Goal: Communication & Community: Answer question/provide support

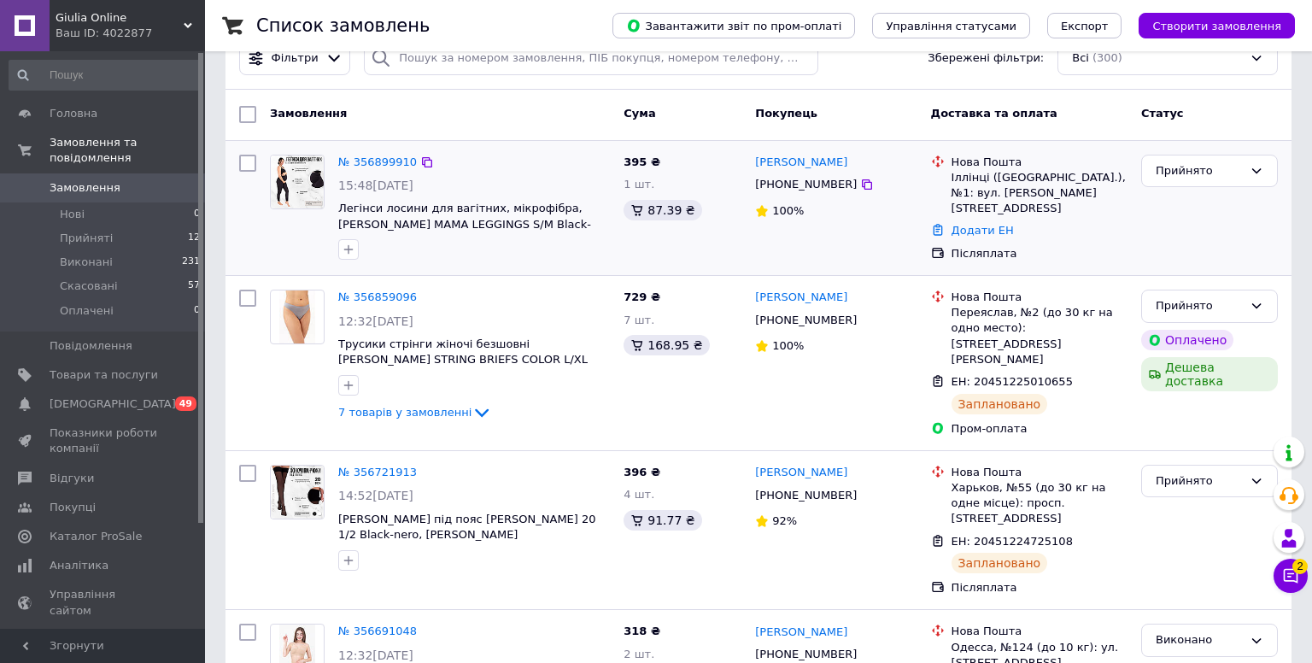
scroll to position [39, 0]
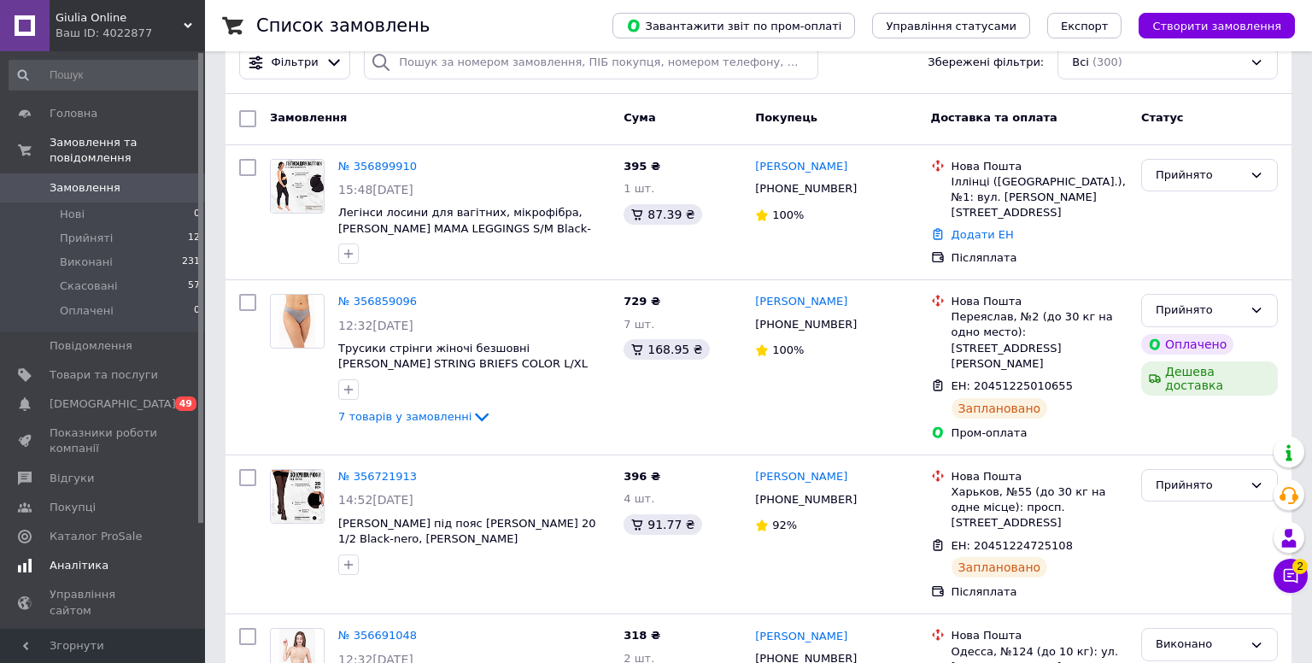
click at [102, 574] on link "Аналітика" at bounding box center [105, 565] width 210 height 29
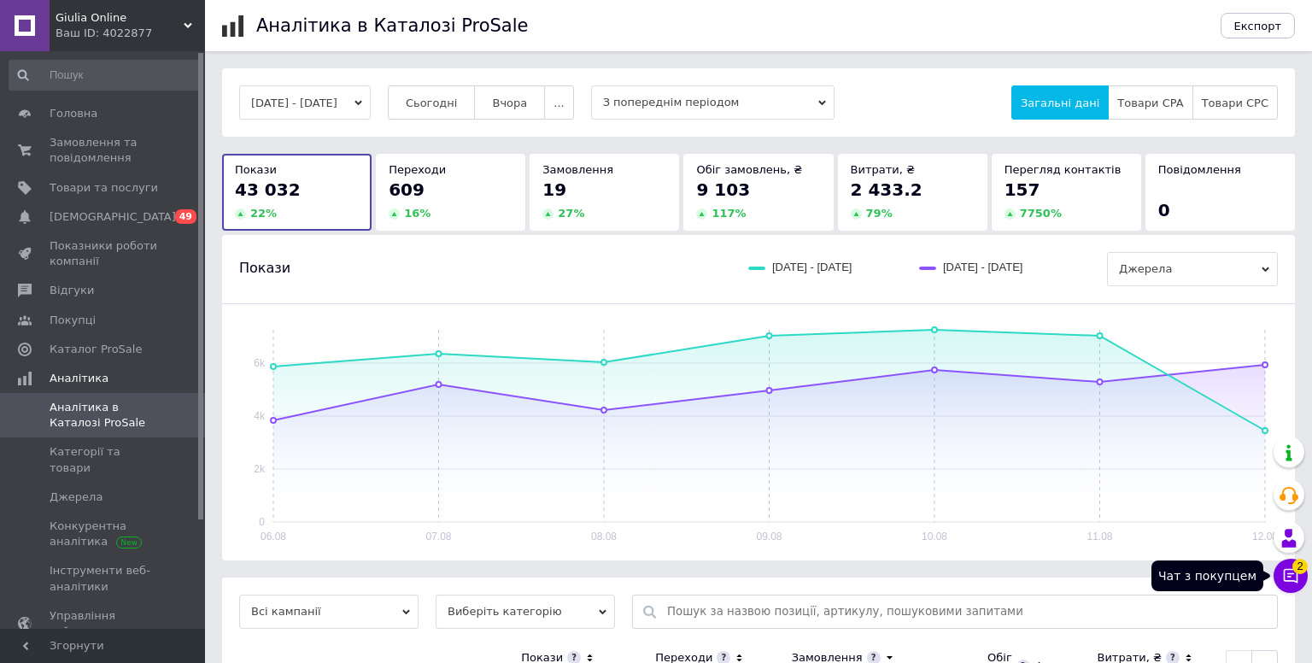
click at [1290, 576] on icon at bounding box center [1290, 575] width 17 height 17
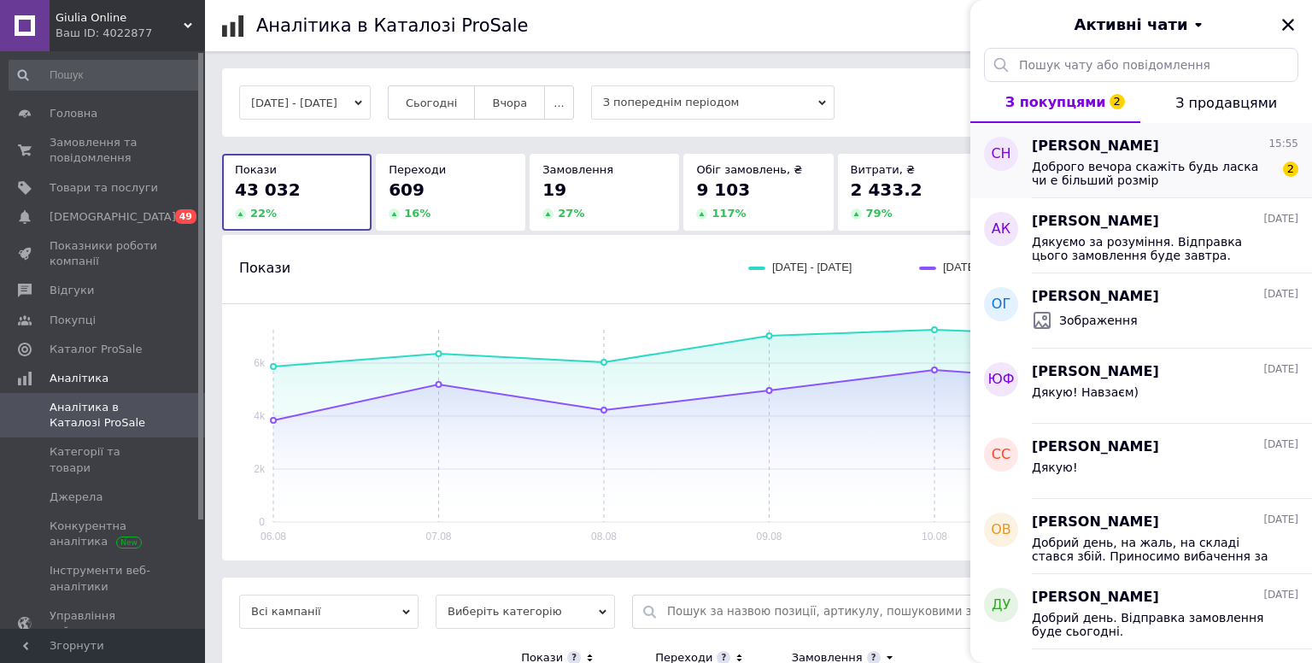
click at [1167, 168] on span "Доброго вечора скажіть будь ласка чи е більший розмір" at bounding box center [1153, 173] width 243 height 27
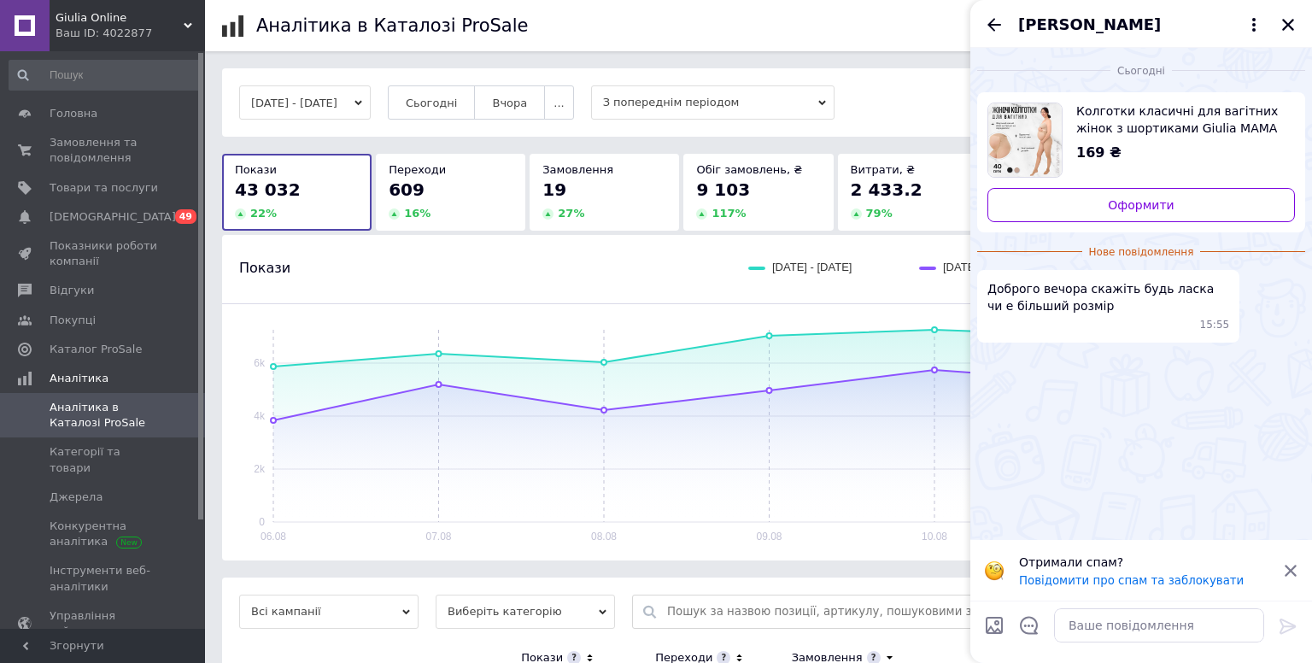
click at [1155, 127] on span "Колготки класичні для вагітних жінок з шортиками Giulia MAMA 40 (2) Beige-daino…" at bounding box center [1178, 119] width 205 height 34
click at [132, 190] on span "Товари та послуги" at bounding box center [104, 187] width 108 height 15
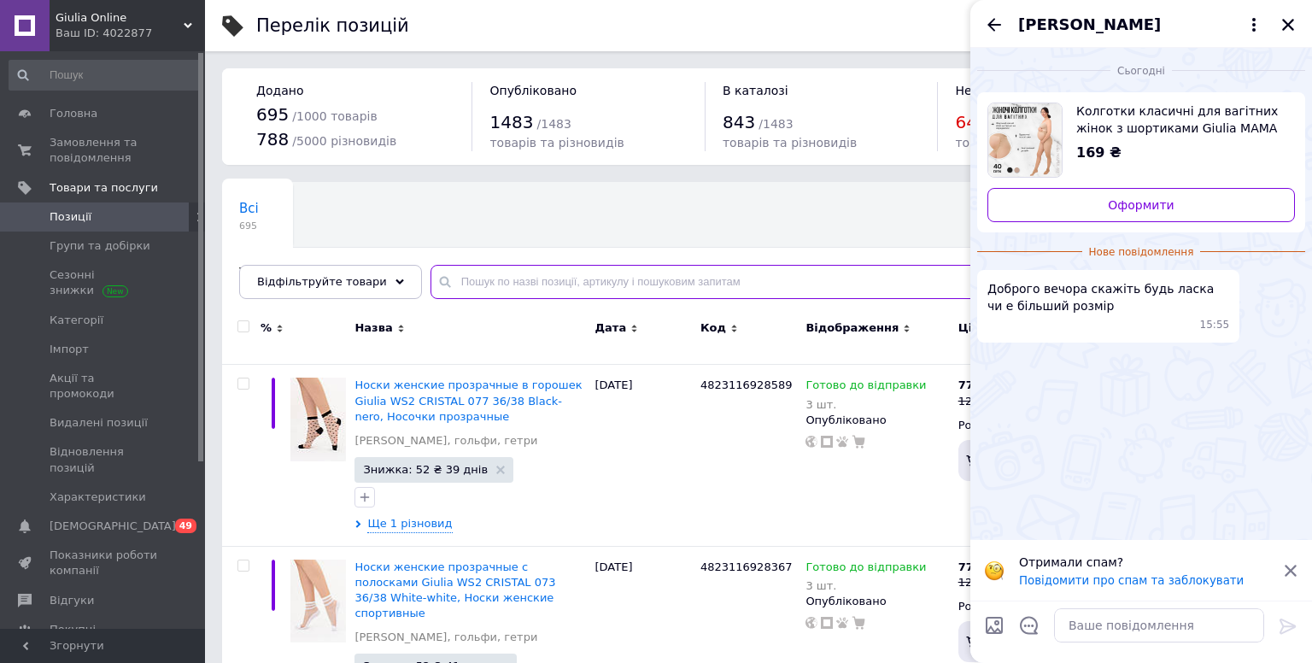
click at [528, 278] on input "text" at bounding box center [853, 282] width 847 height 34
paste input "[PERSON_NAME] MAMA 40"
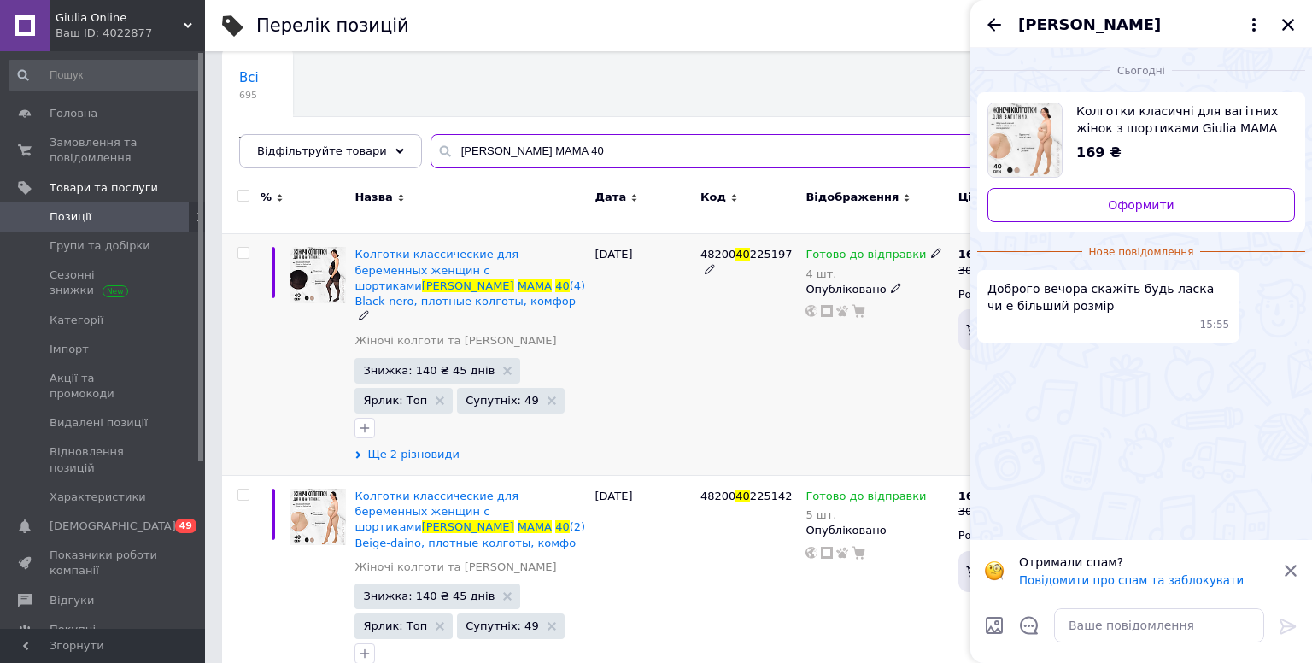
scroll to position [130, 0]
type input "[PERSON_NAME] MAMA 40"
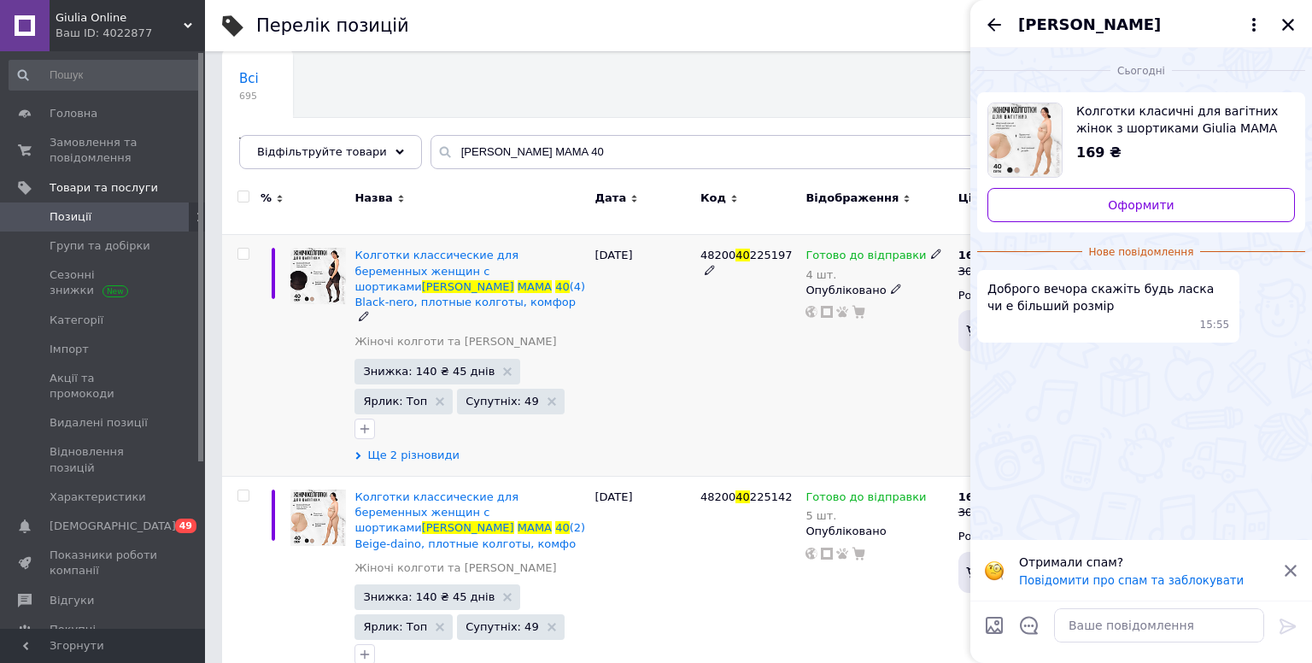
click at [442, 447] on span "Ще 2 різновиди" at bounding box center [413, 454] width 92 height 15
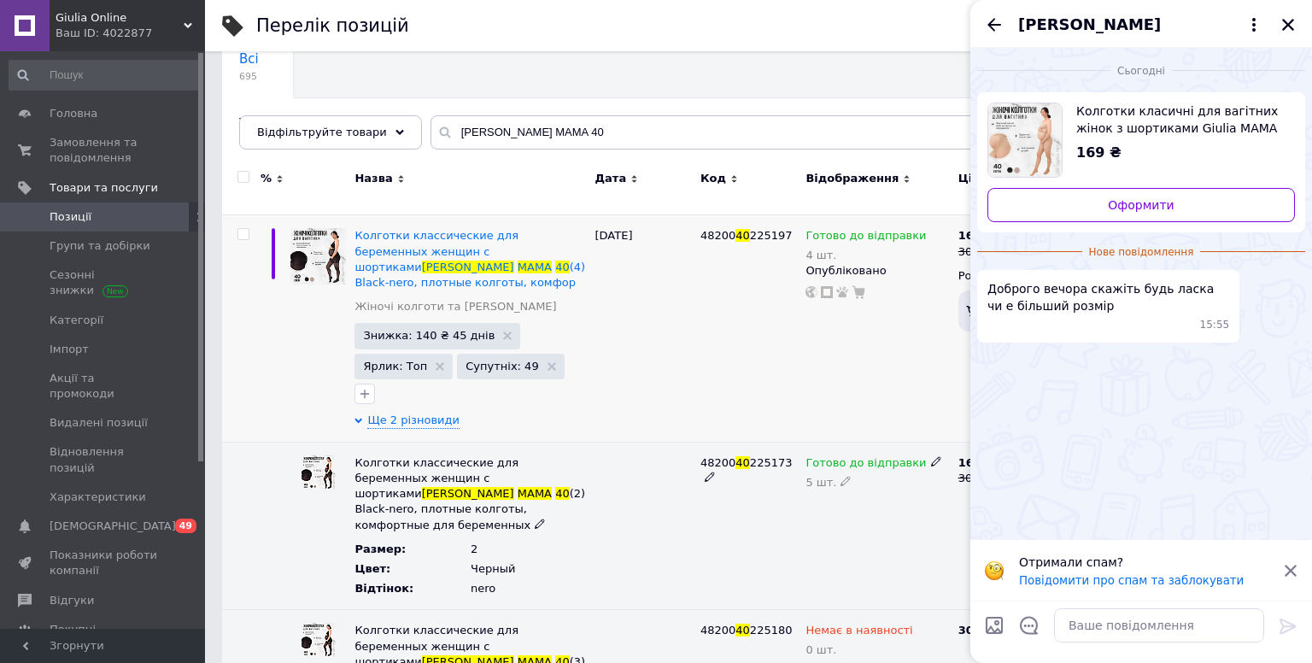
scroll to position [147, 0]
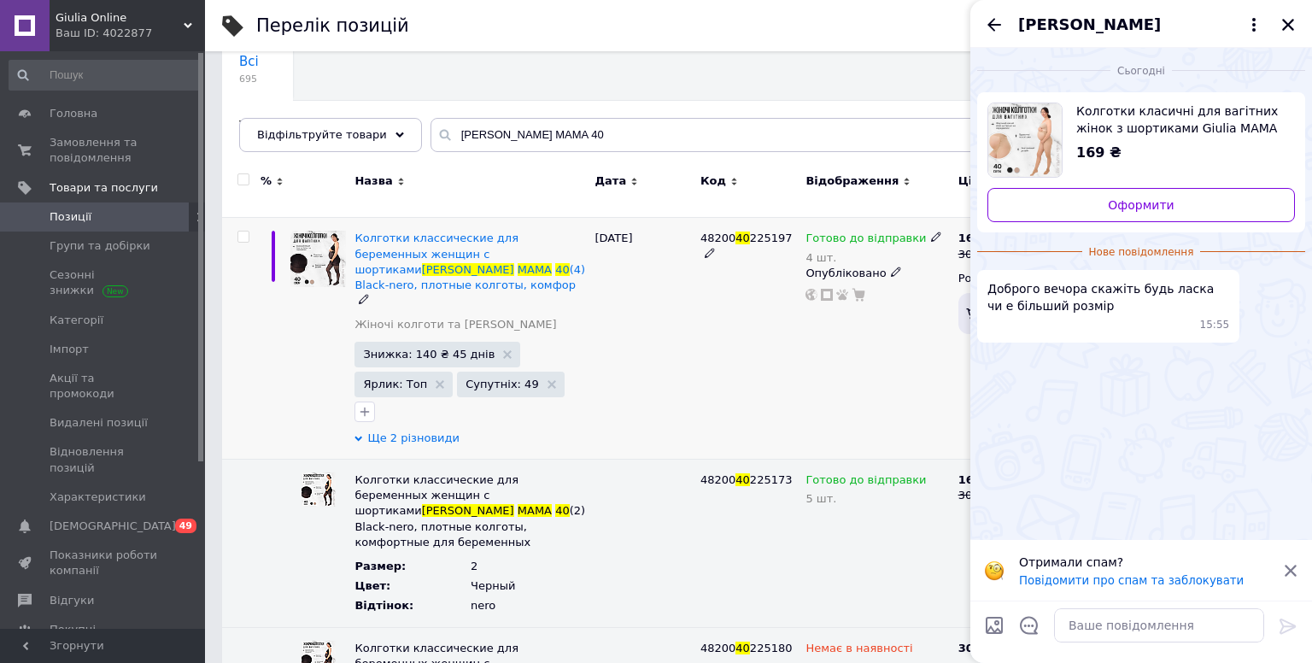
click at [424, 430] on span "Ще 2 різновиди" at bounding box center [413, 437] width 92 height 15
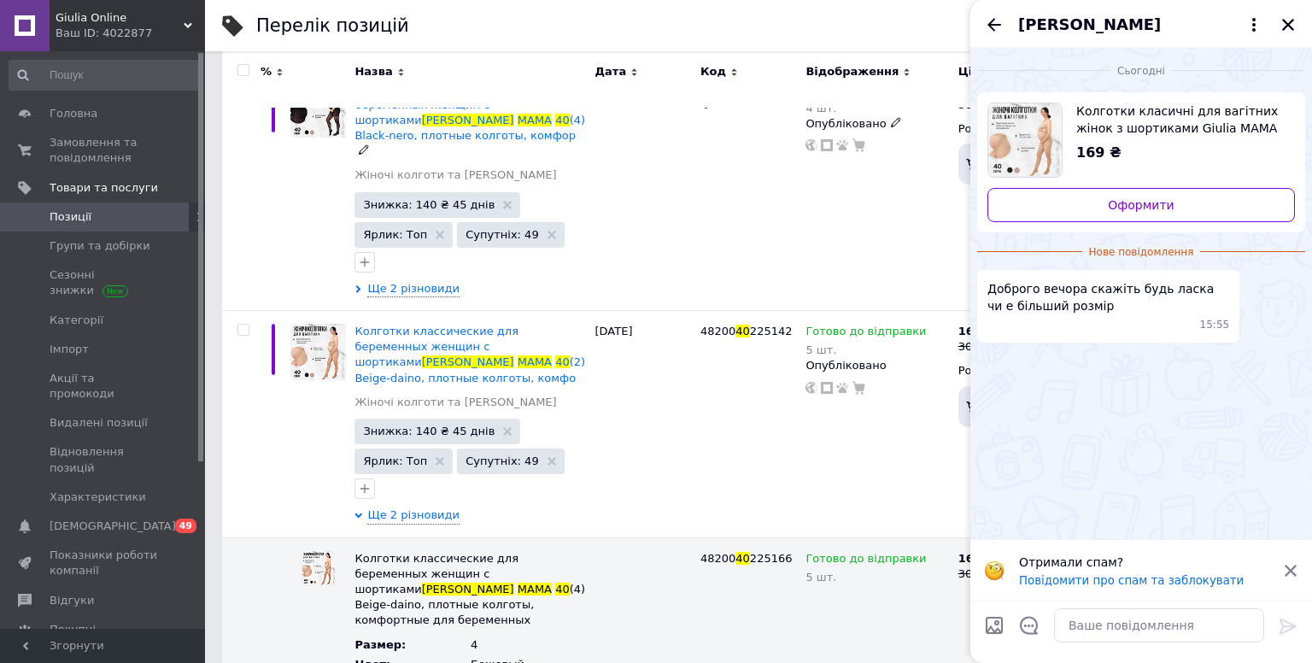
scroll to position [294, 0]
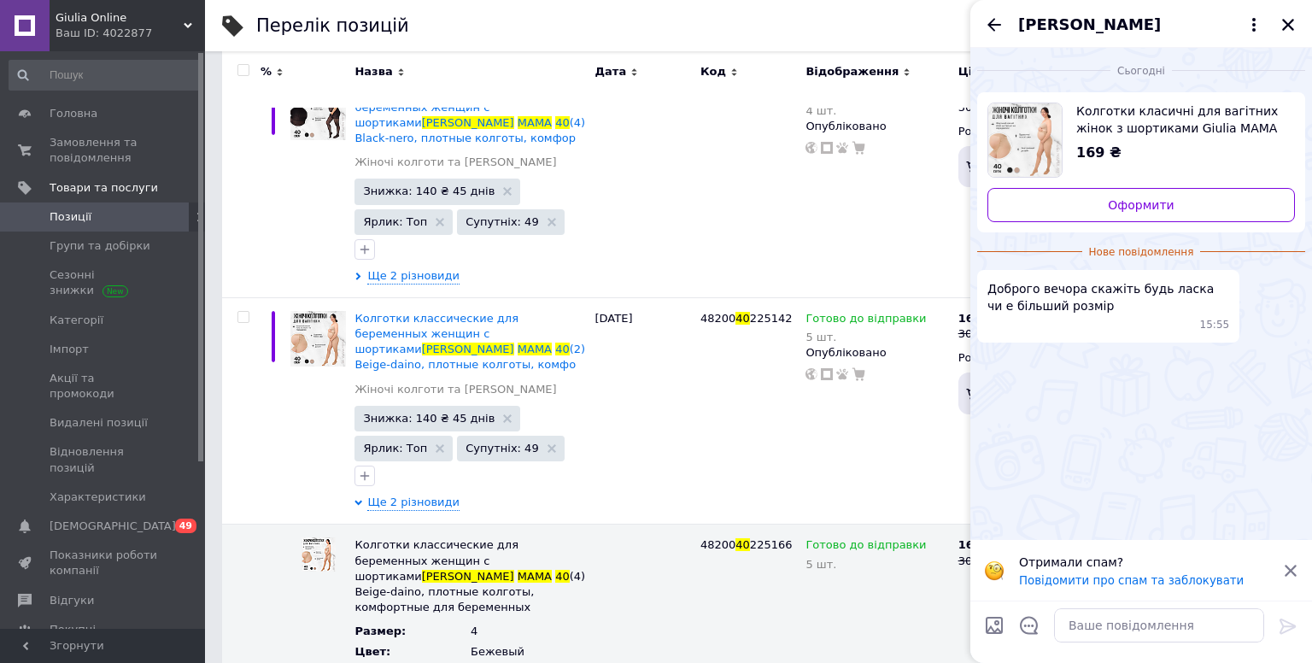
click at [1192, 134] on span "Колготки класичні для вагітних жінок з шортиками Giulia MAMA 40 (2) Beige-daino…" at bounding box center [1178, 119] width 205 height 34
click at [1094, 619] on textarea at bounding box center [1159, 625] width 210 height 34
type textarea "В"
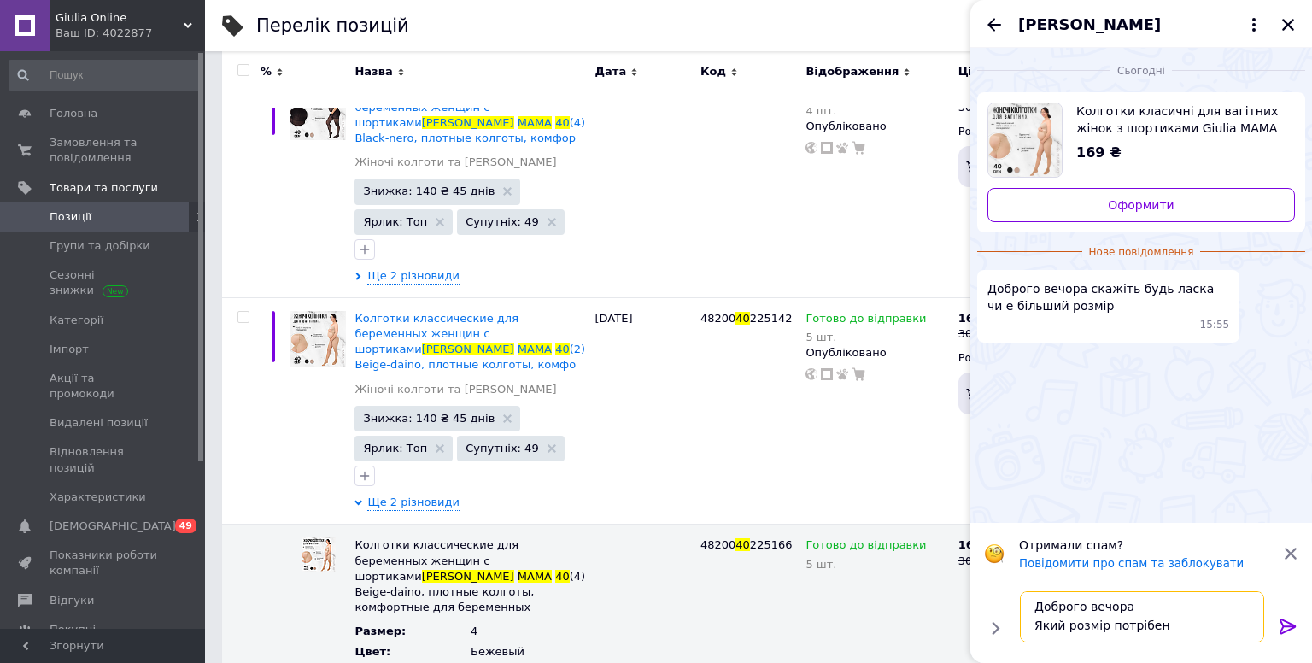
scroll to position [2, 0]
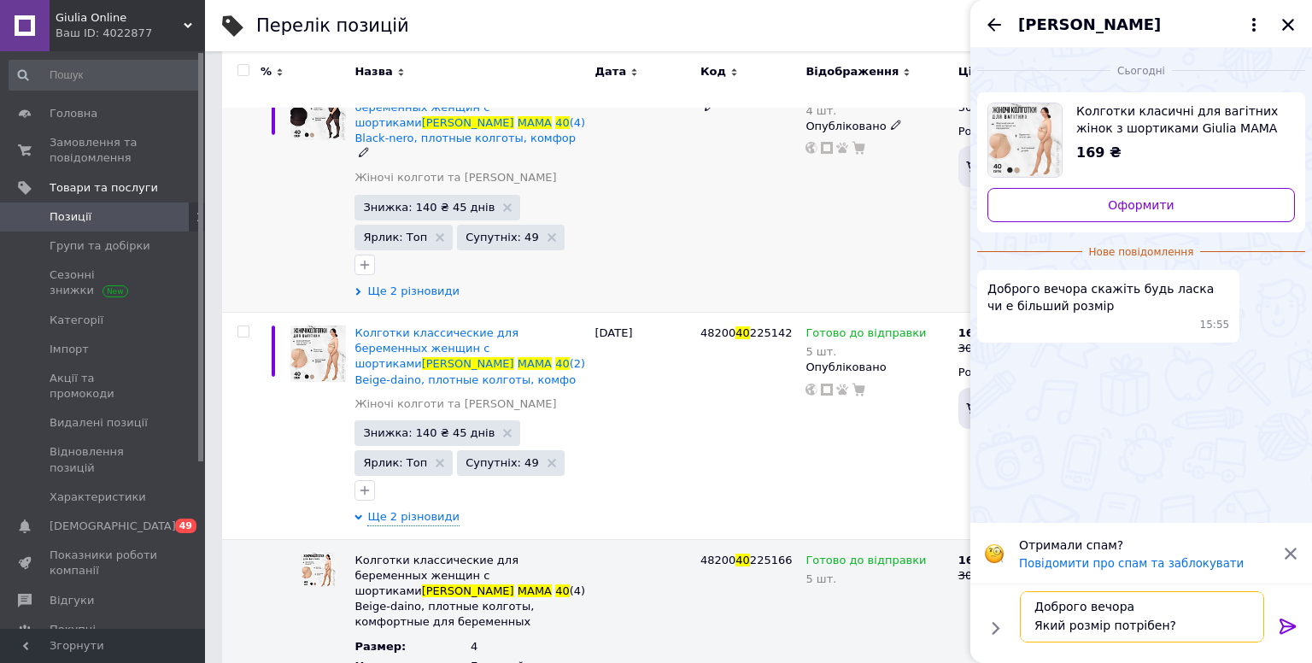
type textarea "Доброго вечора Який розмір потрібен?"
click at [442, 284] on span "Ще 2 різновиди" at bounding box center [413, 291] width 92 height 15
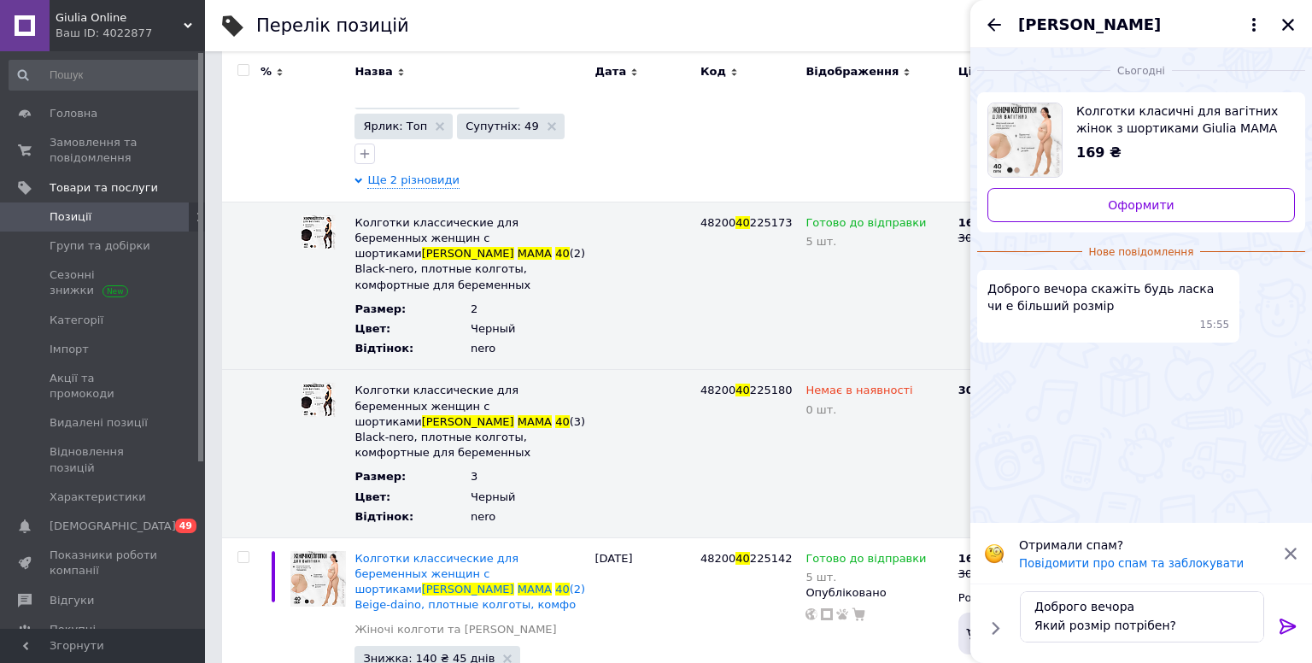
scroll to position [391, 0]
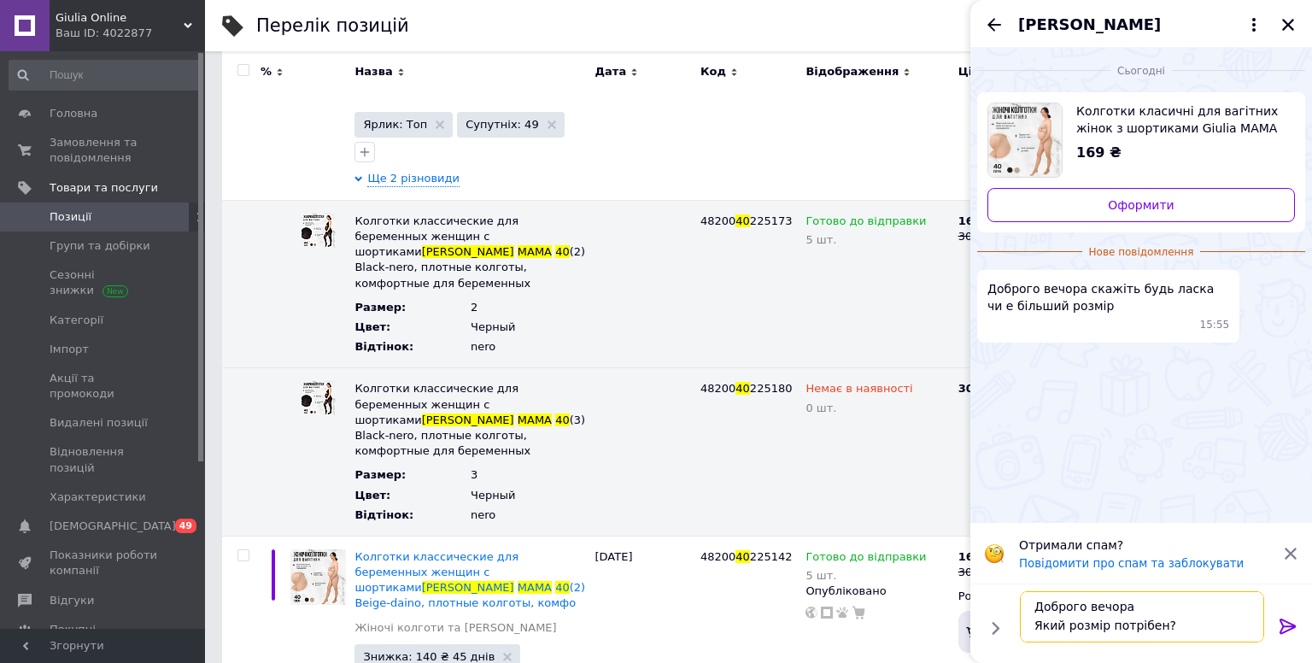
click at [1161, 619] on textarea "Доброго вечора Який розмір потрібен?" at bounding box center [1142, 616] width 244 height 51
click at [1176, 619] on textarea "Доброго вечора Який розмір потрібен?" at bounding box center [1142, 616] width 244 height 51
paste textarea
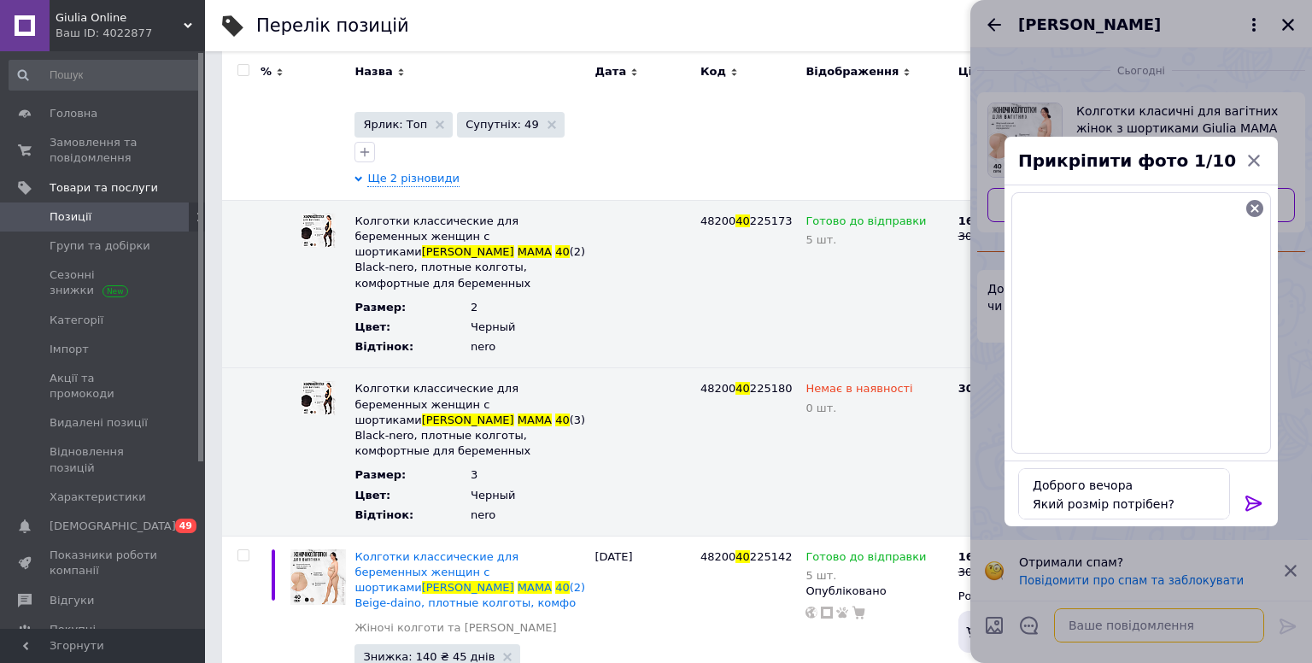
scroll to position [0, 0]
click at [1253, 499] on icon at bounding box center [1253, 502] width 16 height 15
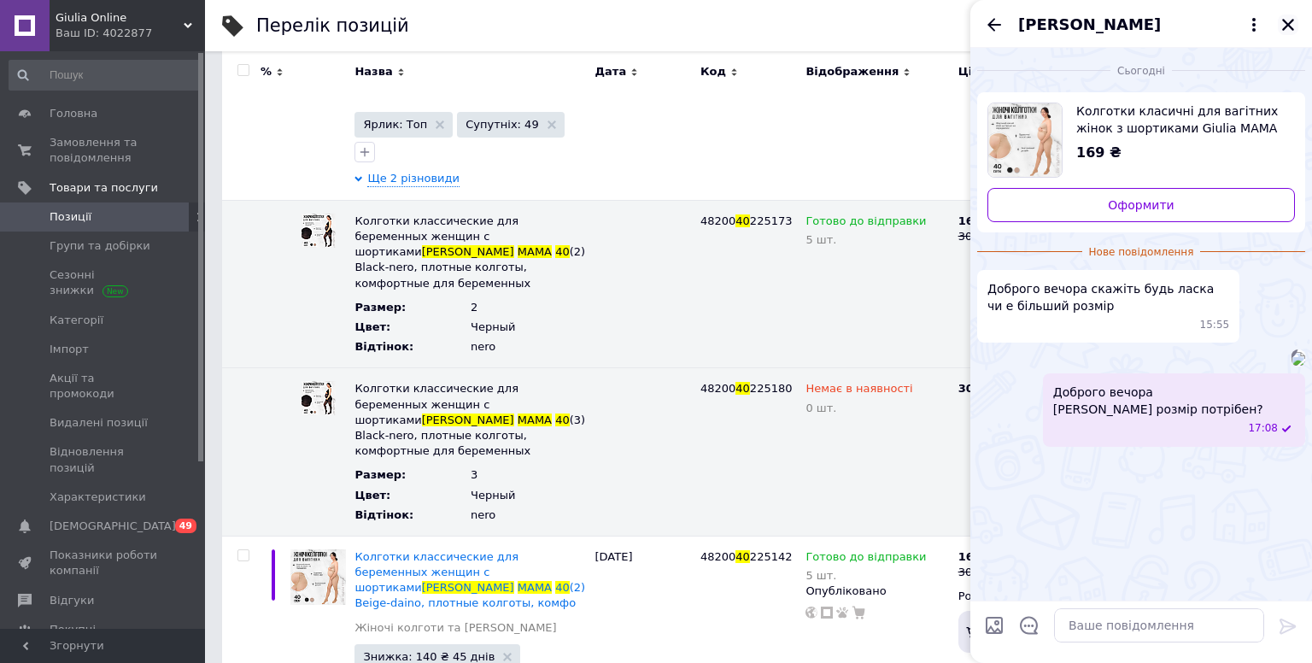
click at [1284, 20] on icon "Закрити" at bounding box center [1288, 25] width 12 height 12
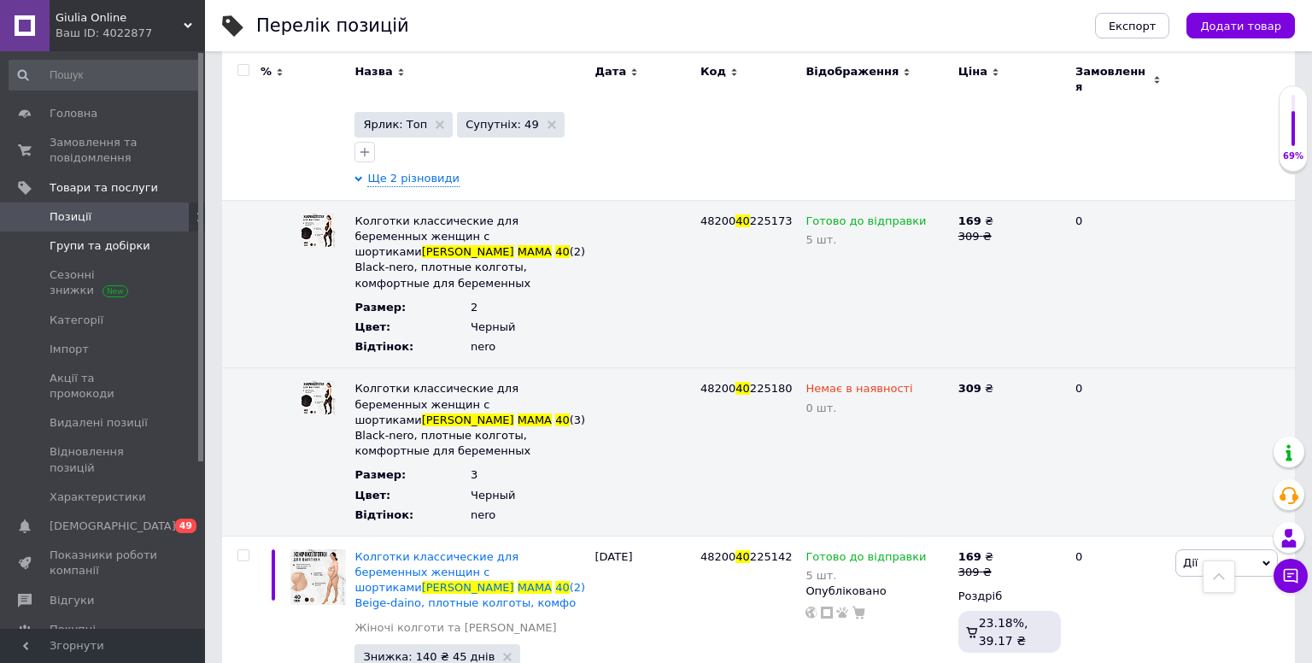
click at [134, 243] on span "Групи та добірки" at bounding box center [100, 245] width 101 height 15
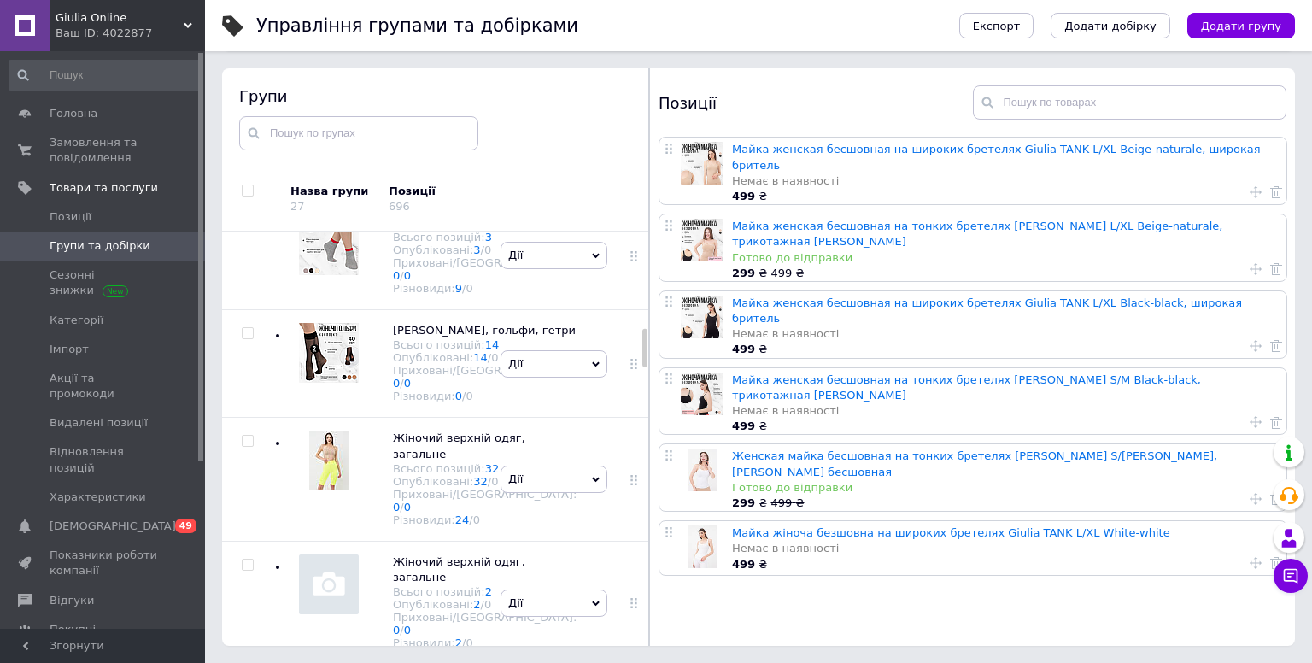
scroll to position [1069, 0]
